Goal: Information Seeking & Learning: Learn about a topic

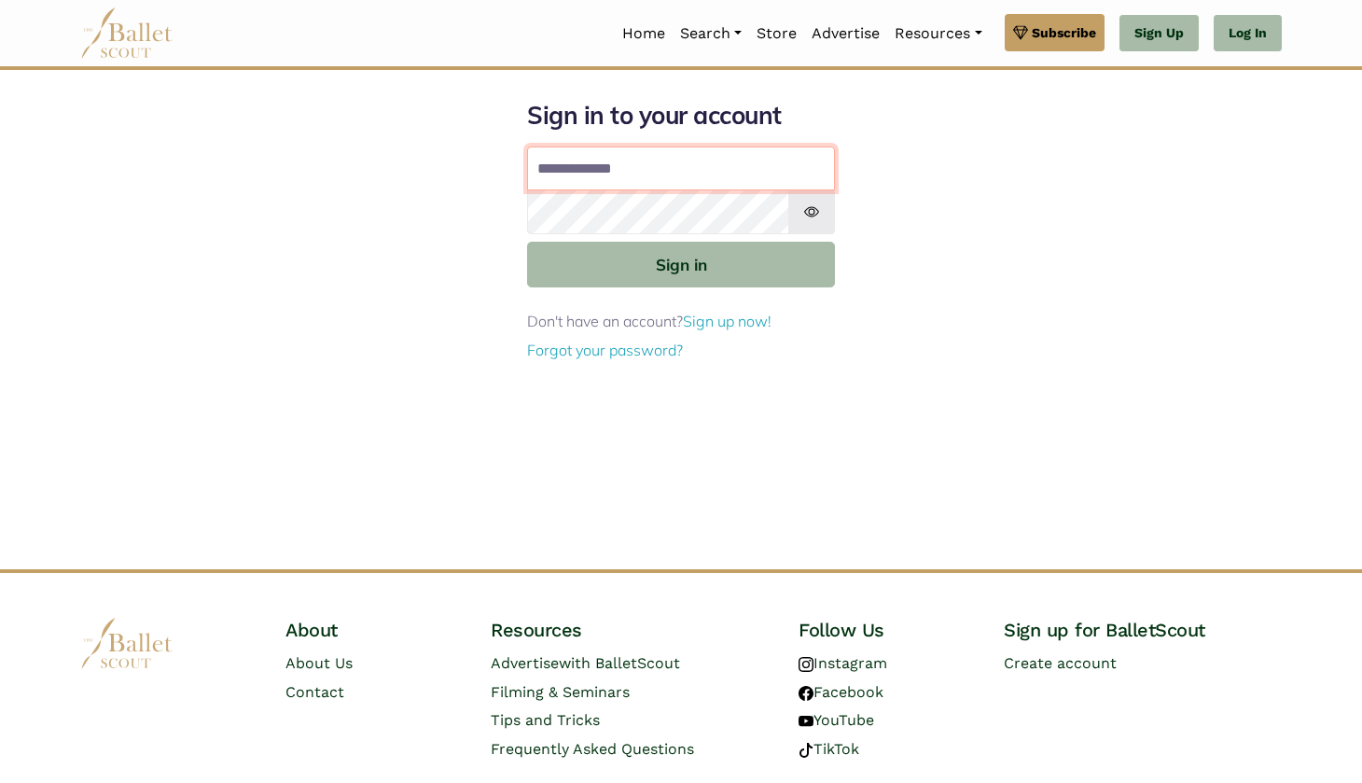
type input "**********"
click at [681, 263] on button "Sign in" at bounding box center [681, 265] width 308 height 46
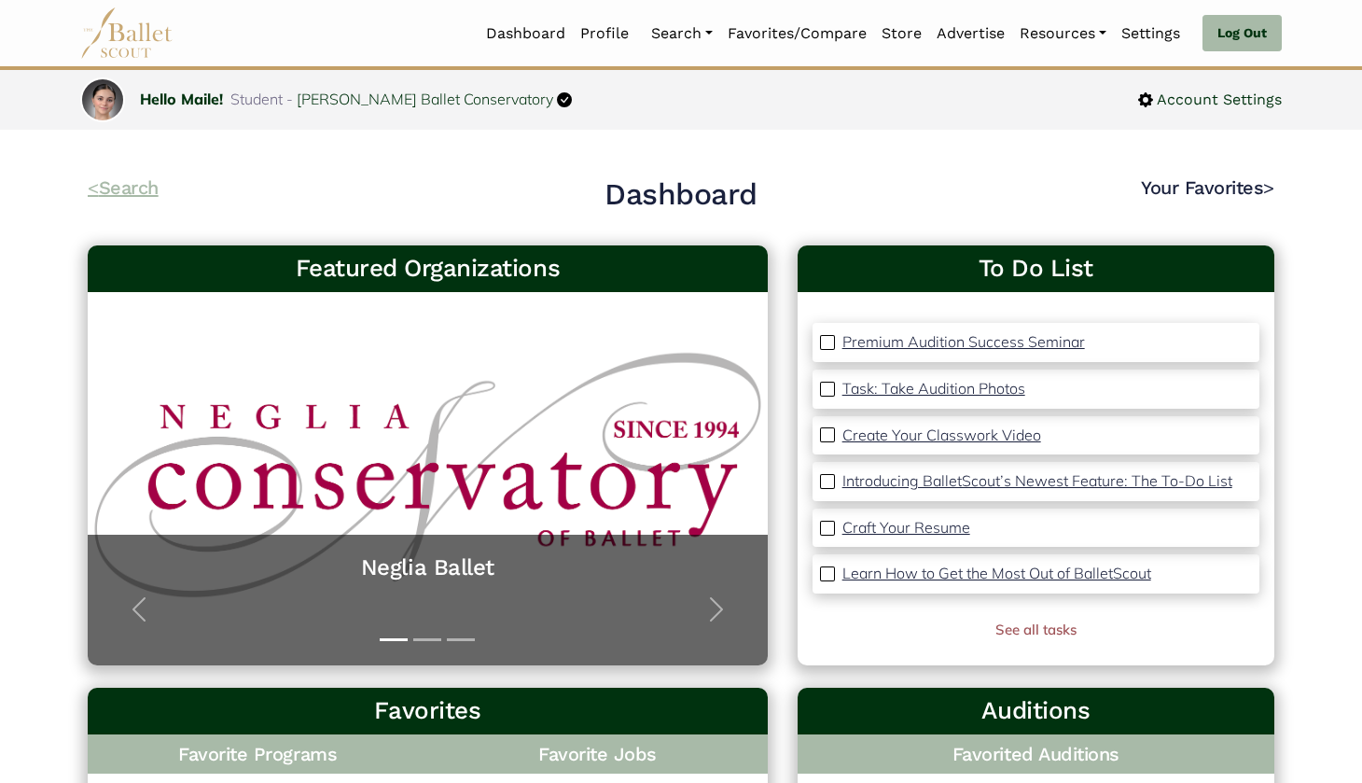
click at [139, 188] on link "< Search" at bounding box center [123, 187] width 71 height 22
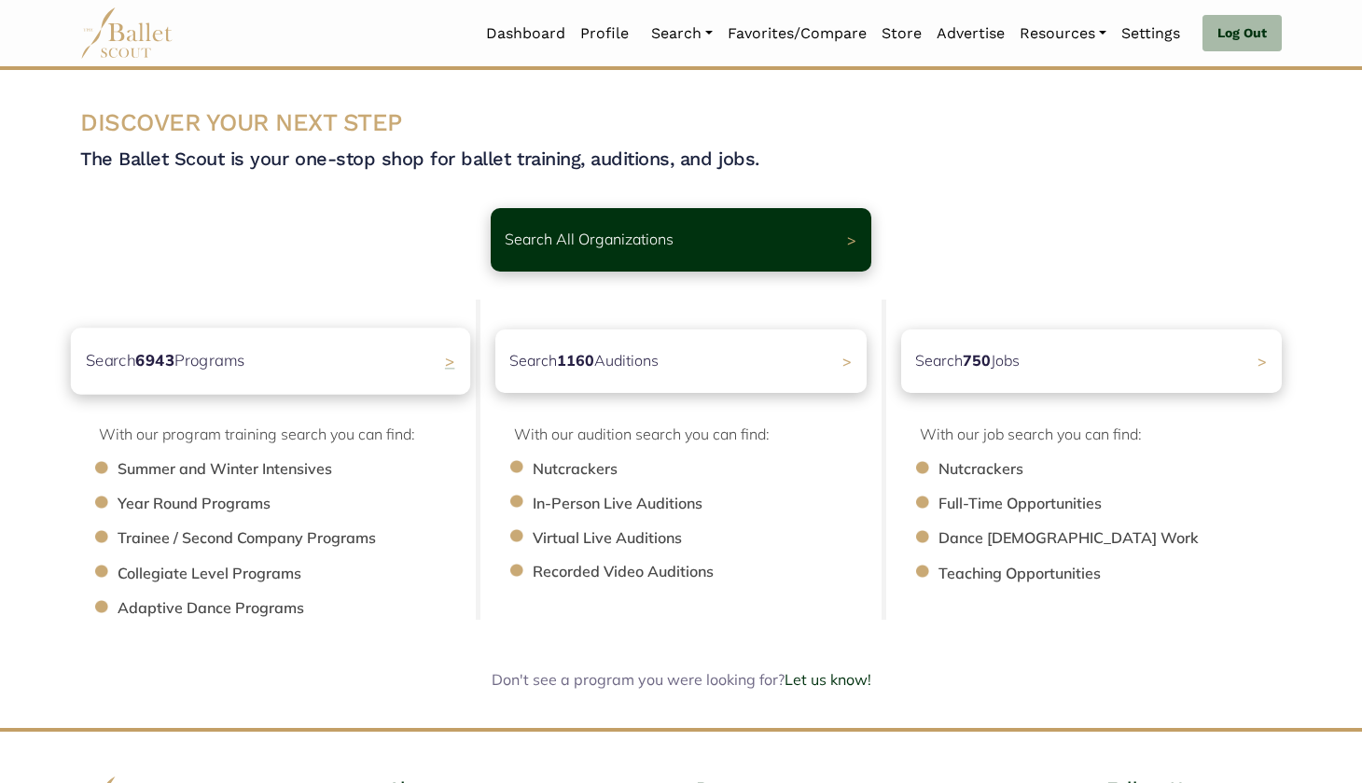
click at [409, 363] on div "Search 6943 Programs >" at bounding box center [270, 360] width 399 height 66
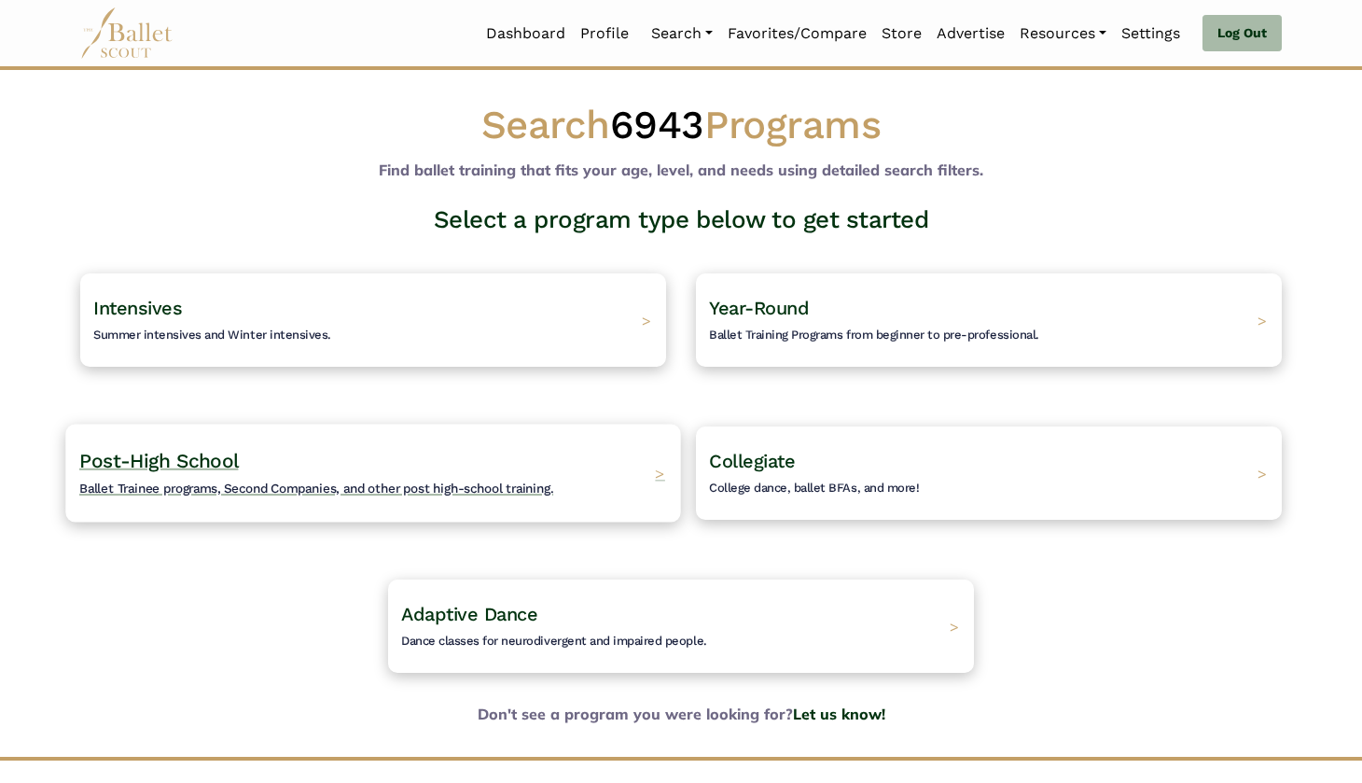
click at [557, 463] on div "Post-High School Ballet Trainee programs, Second Companies, and other post high…" at bounding box center [372, 473] width 615 height 98
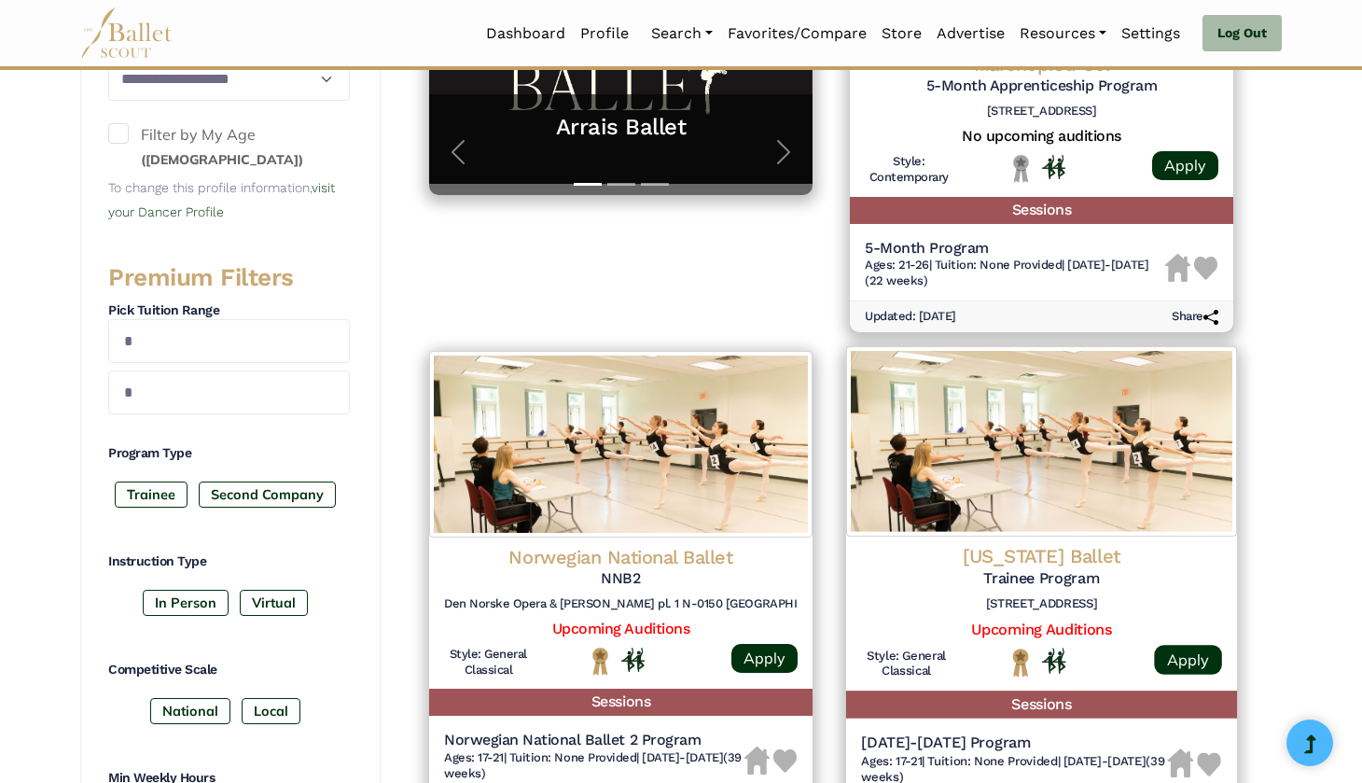
scroll to position [612, 0]
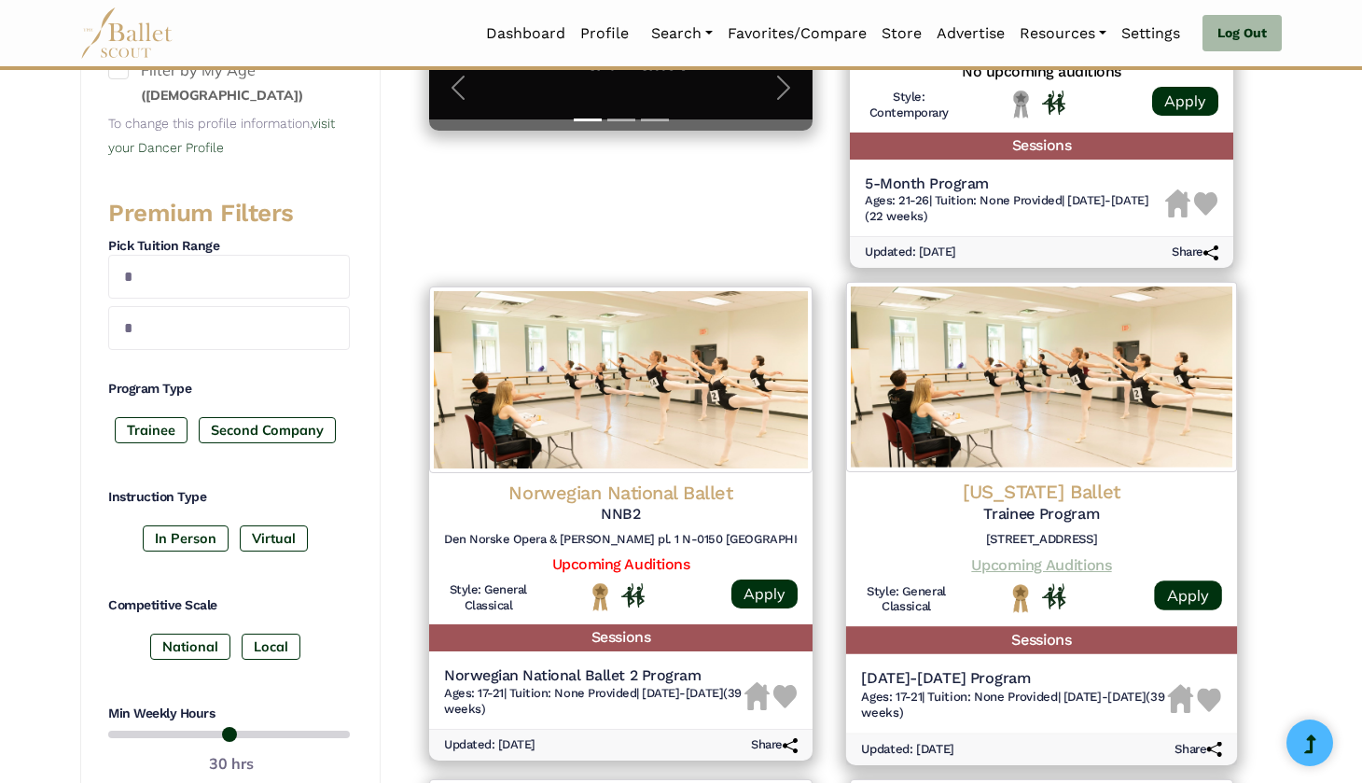
click at [1080, 555] on link "Upcoming Auditions" at bounding box center [1041, 564] width 140 height 18
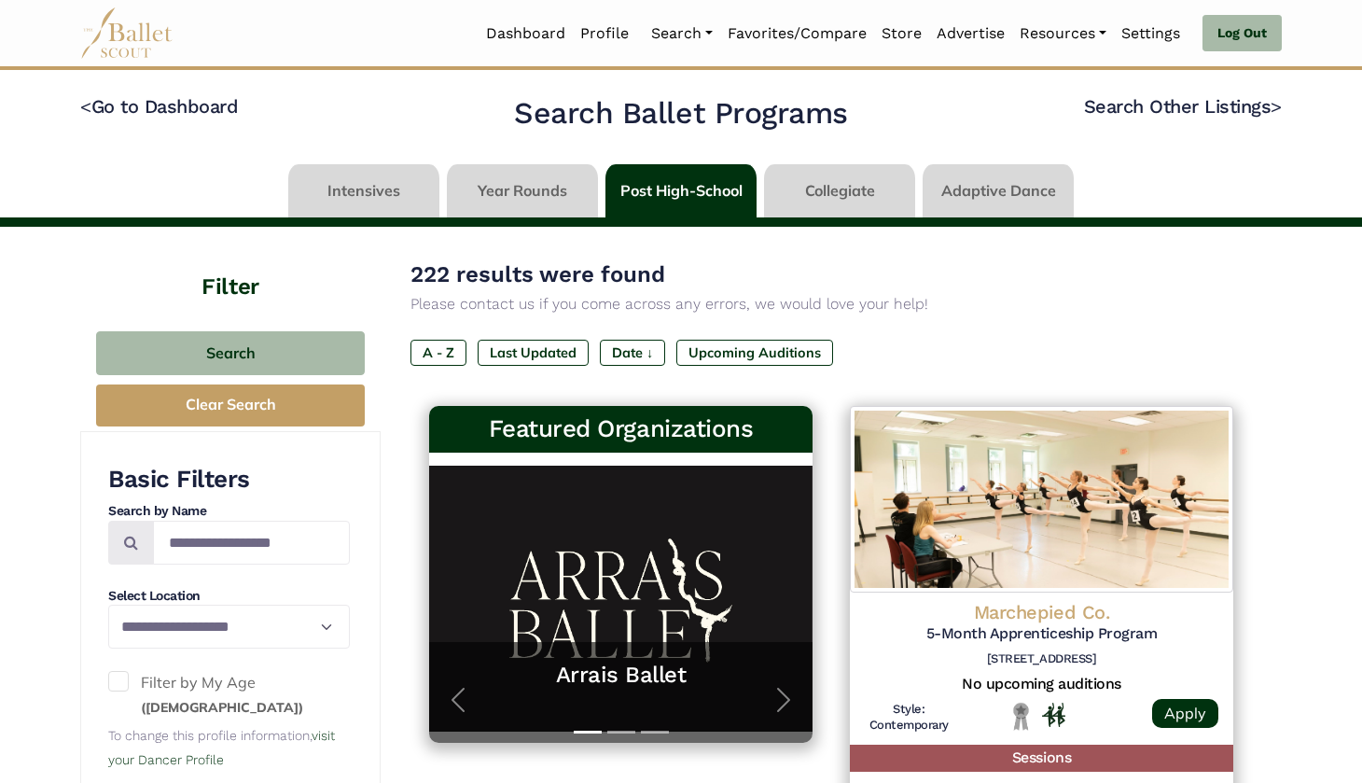
scroll to position [0, 0]
click at [829, 185] on link at bounding box center [839, 190] width 151 height 53
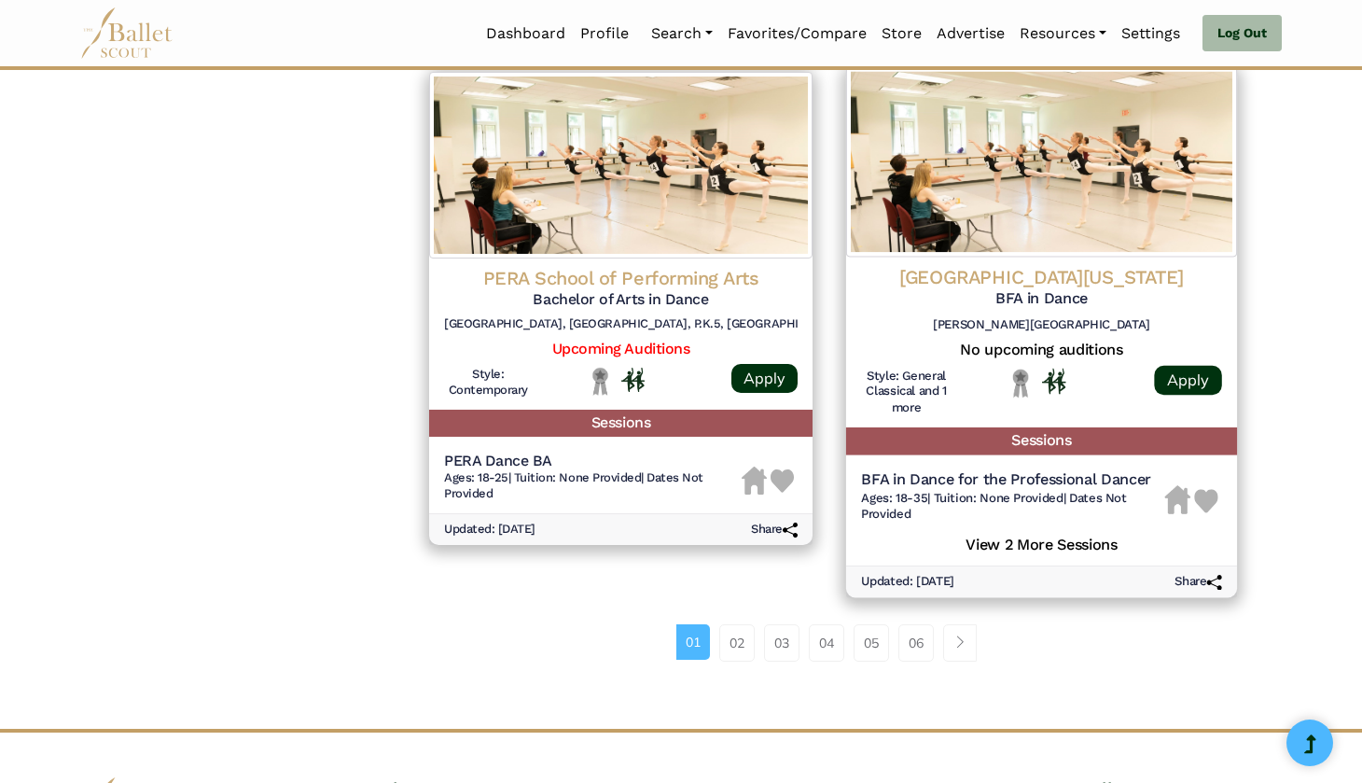
scroll to position [2390, 0]
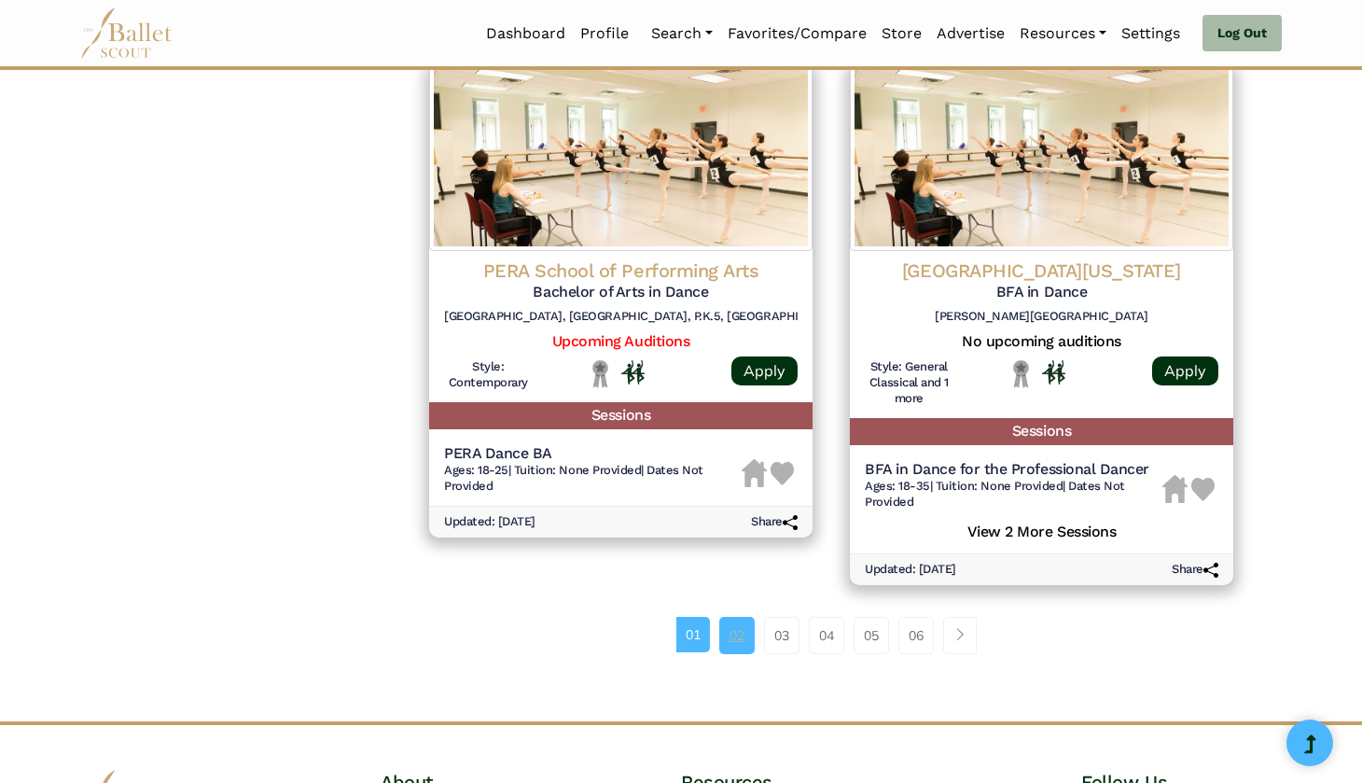
click at [730, 617] on link "02" at bounding box center [736, 635] width 35 height 37
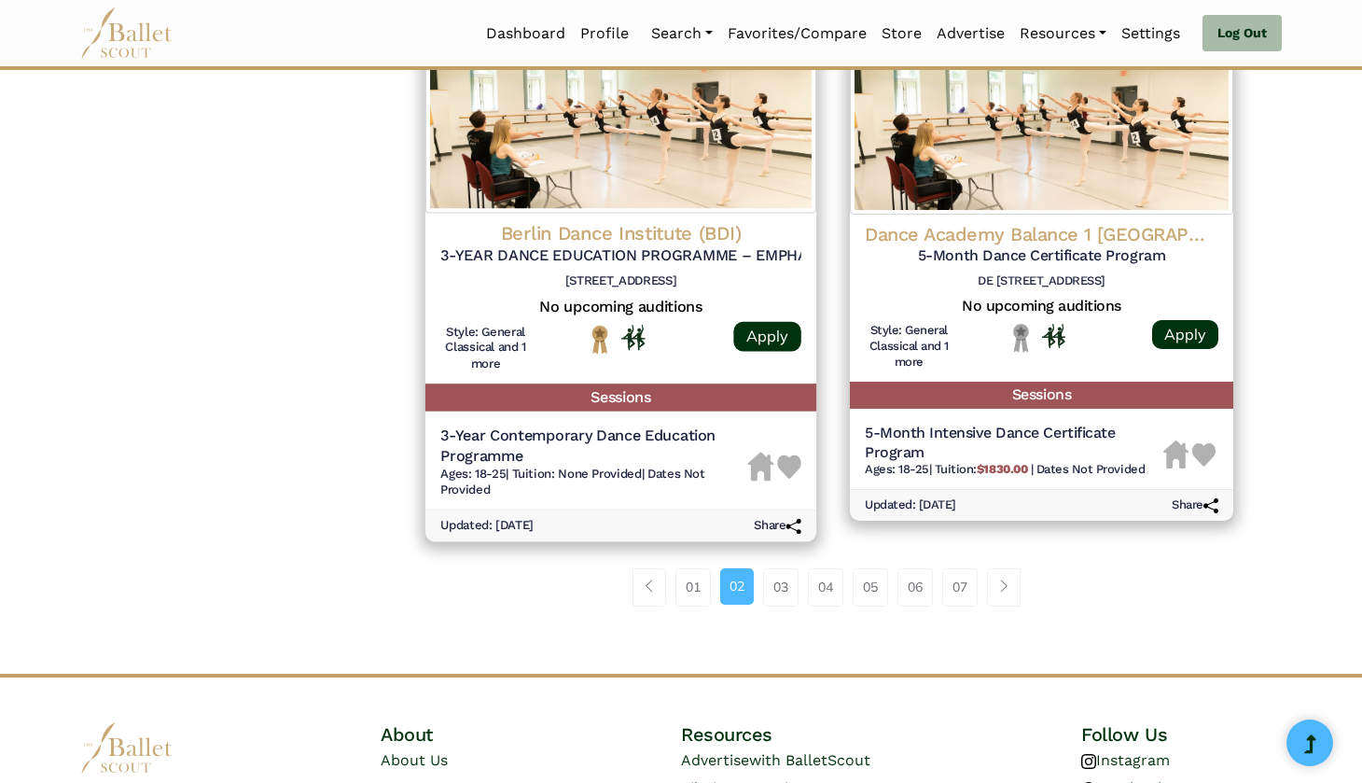
scroll to position [2382, 0]
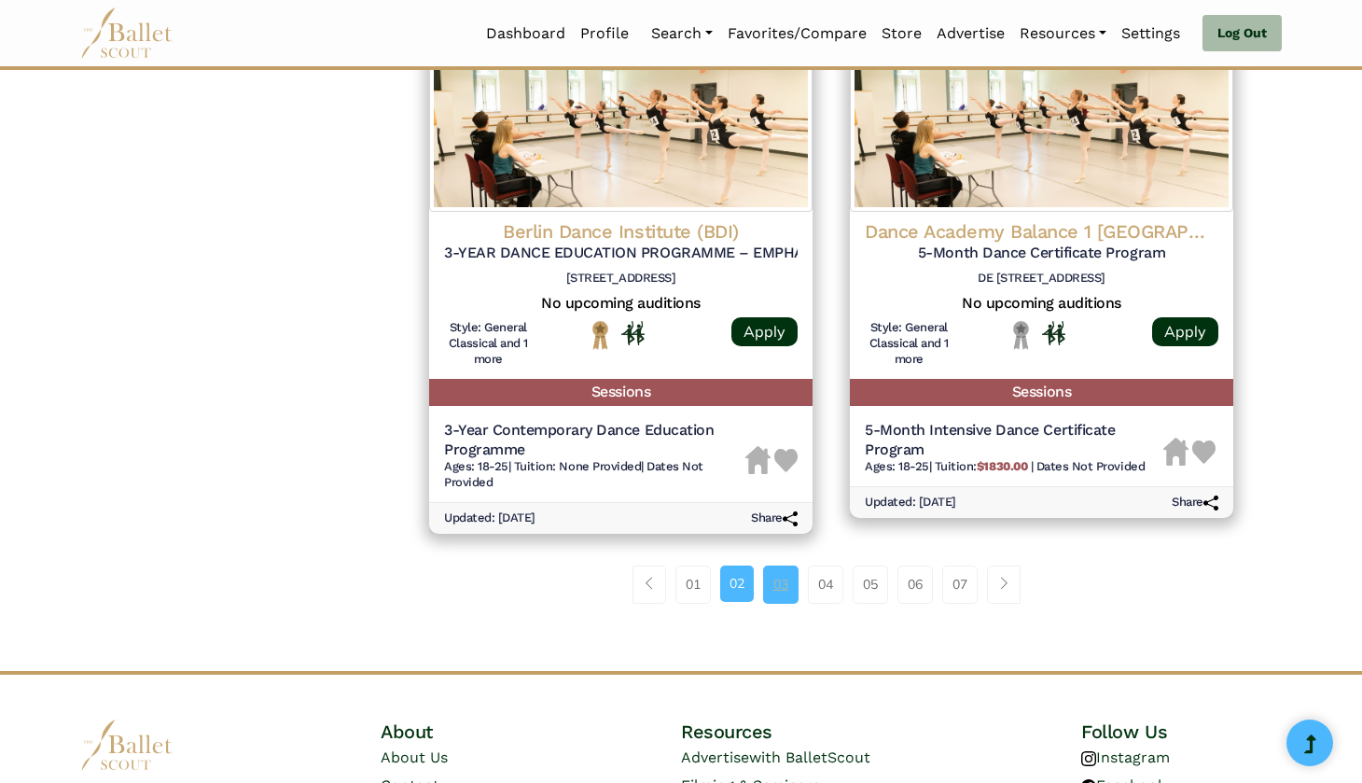
click at [775, 565] on link "03" at bounding box center [780, 583] width 35 height 37
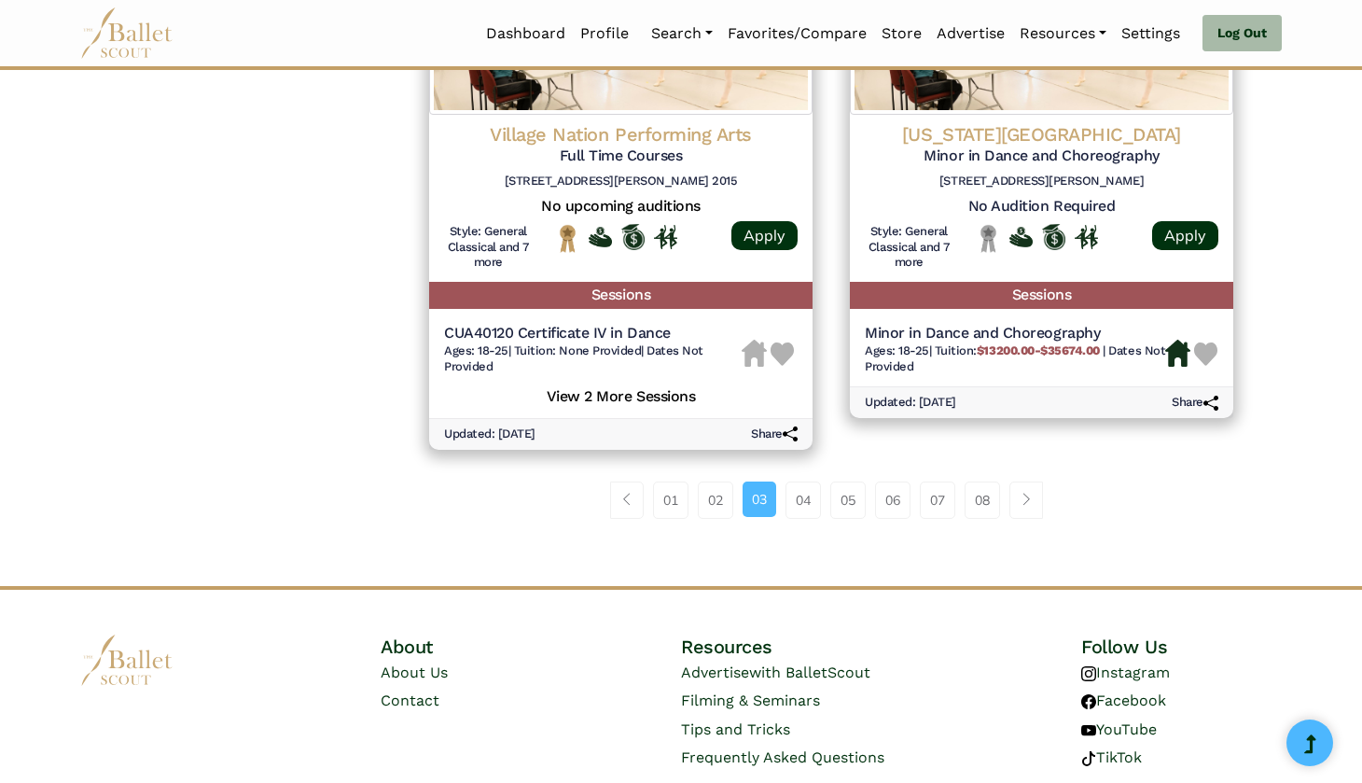
scroll to position [2525, 0]
click at [801, 481] on link "04" at bounding box center [803, 499] width 35 height 37
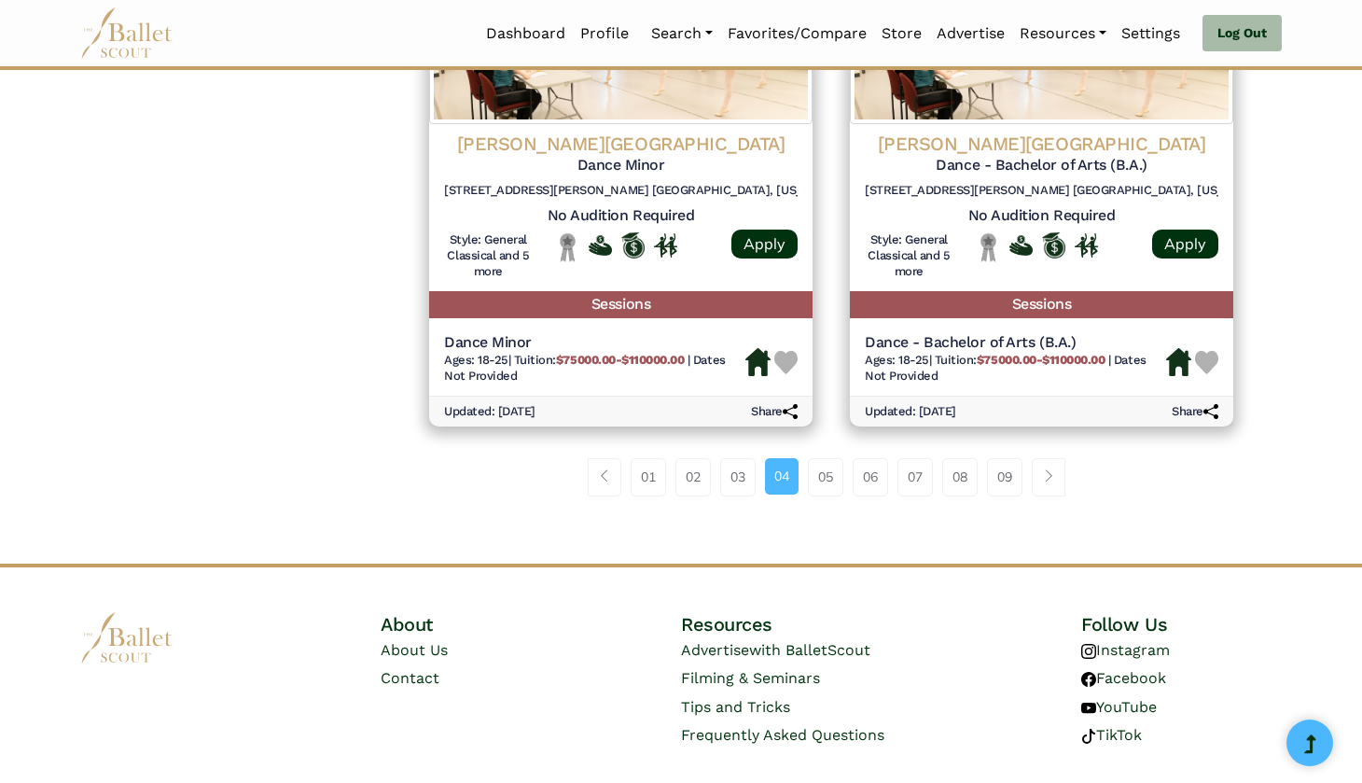
scroll to position [2526, 0]
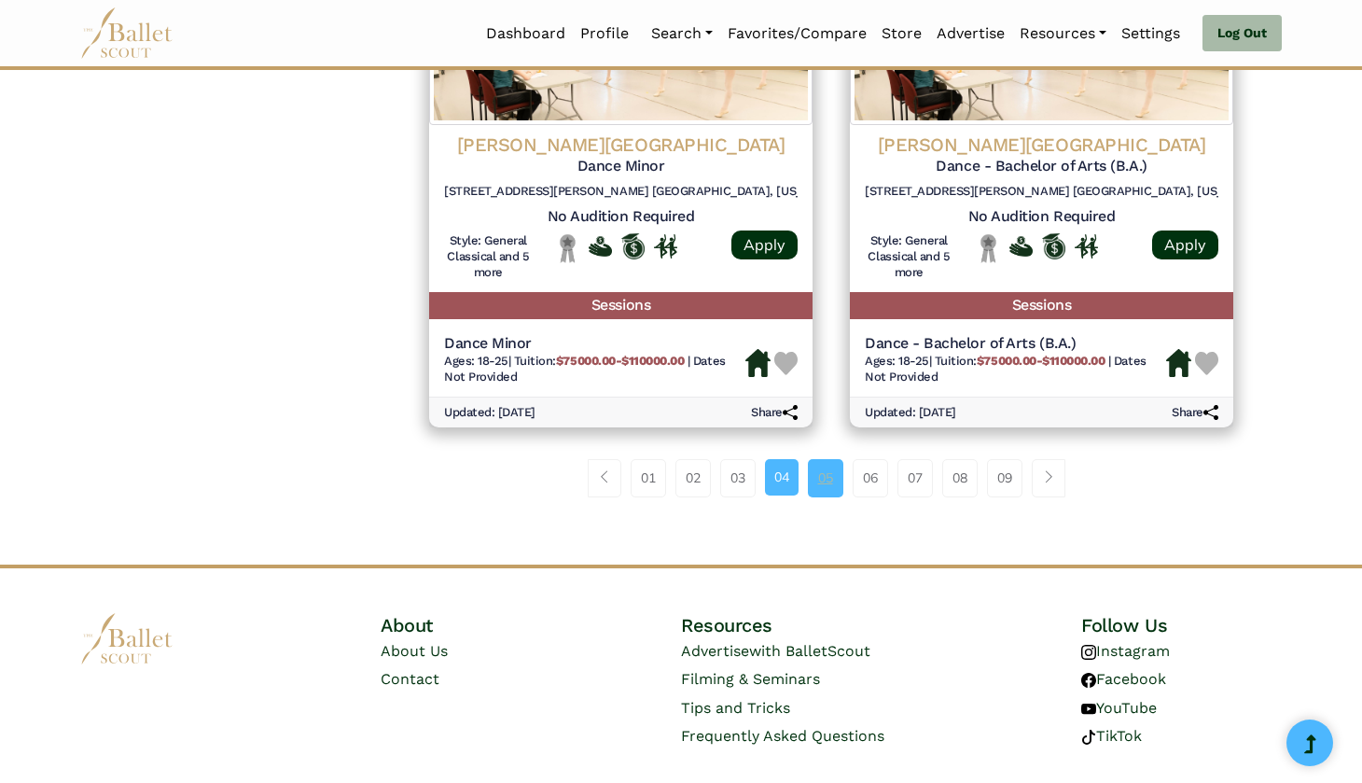
click at [834, 459] on link "05" at bounding box center [825, 477] width 35 height 37
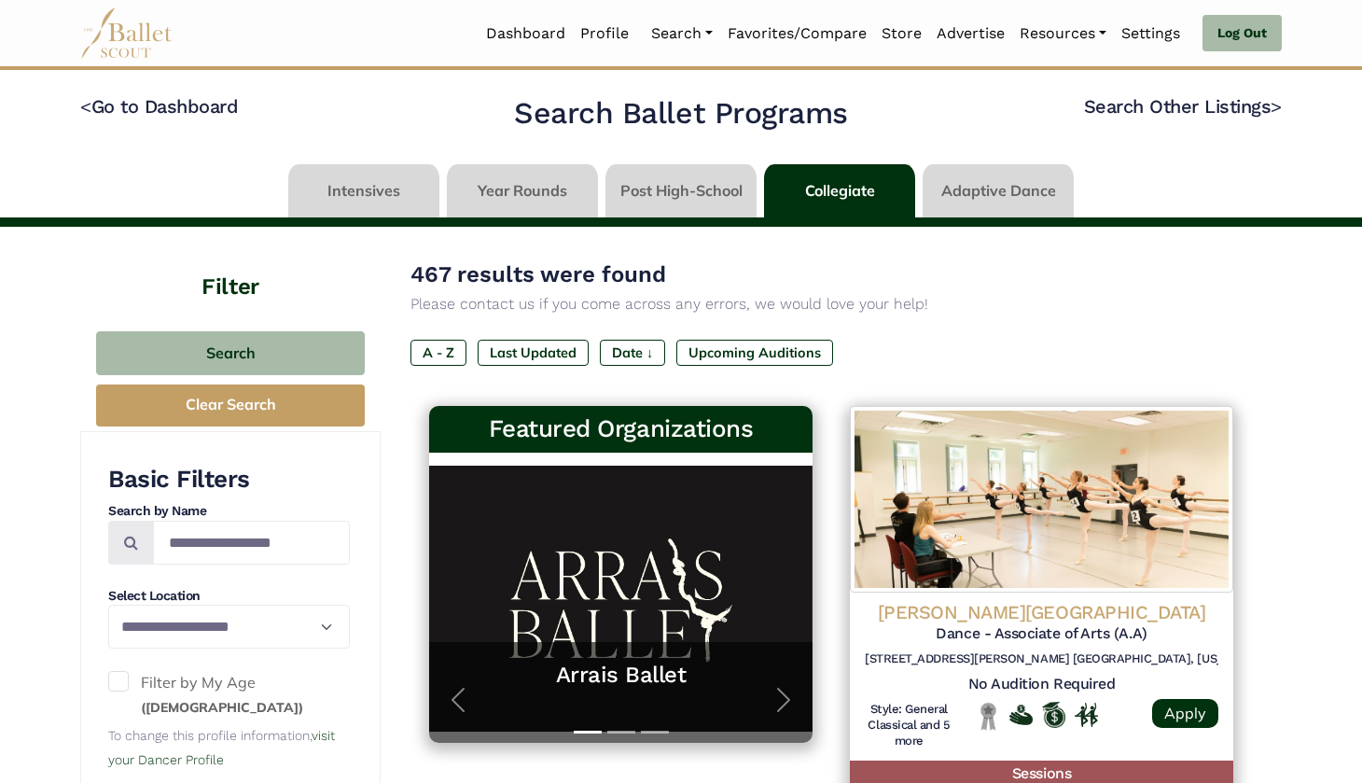
click at [538, 186] on link at bounding box center [522, 190] width 151 height 53
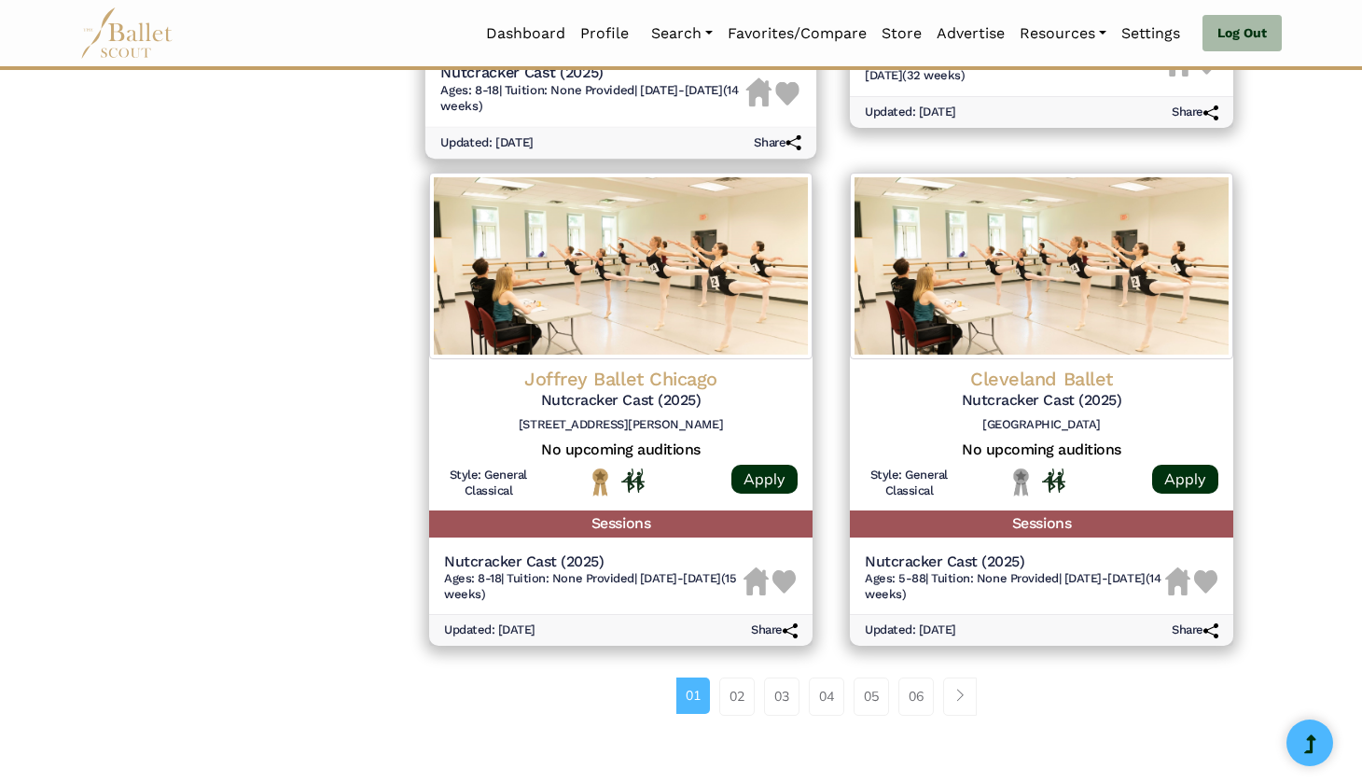
scroll to position [2313, 0]
